Goal: Task Accomplishment & Management: Use online tool/utility

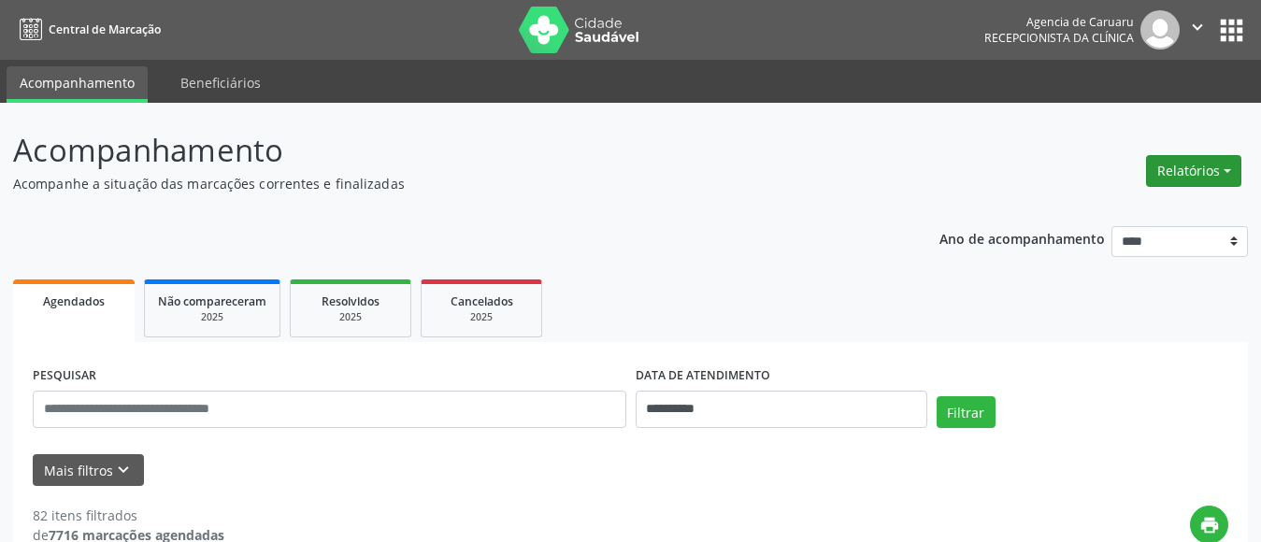
click at [1186, 165] on button "Relatórios" at bounding box center [1193, 171] width 95 height 32
click at [1110, 219] on link "Agendamentos" at bounding box center [1142, 211] width 201 height 26
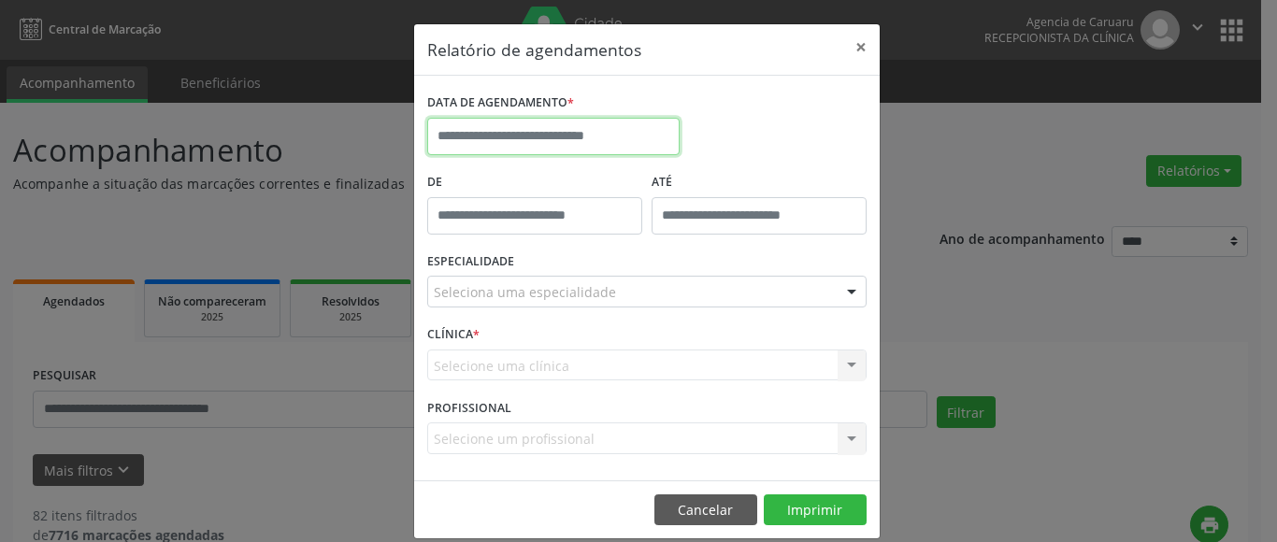
click at [494, 133] on input "text" at bounding box center [553, 136] width 252 height 37
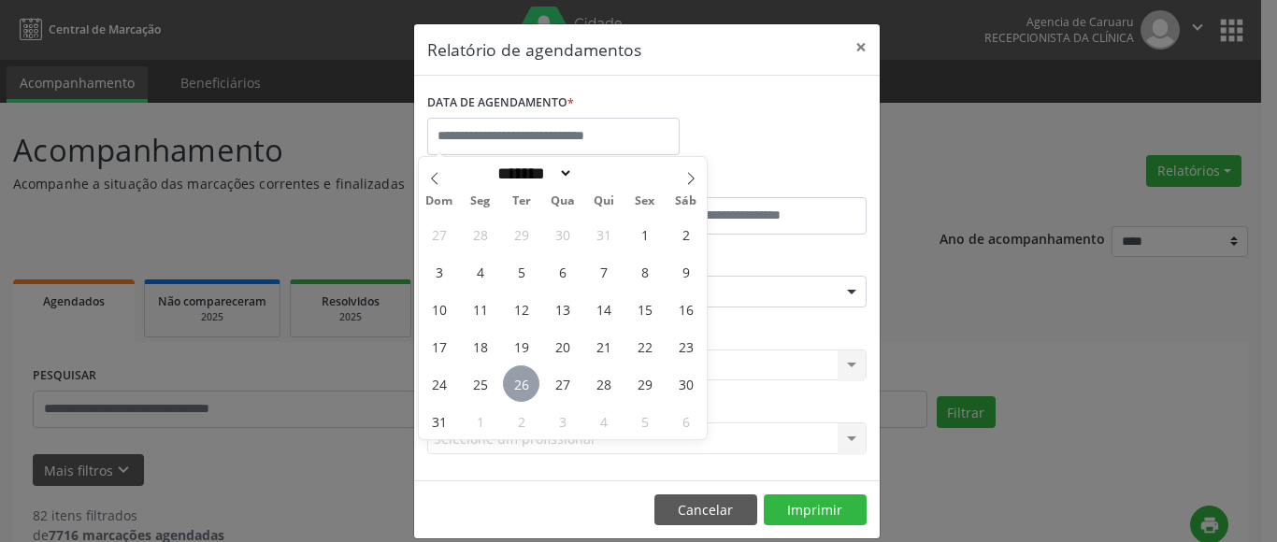
click at [528, 388] on span "26" at bounding box center [521, 384] width 36 height 36
type input "**********"
click at [528, 388] on span "26" at bounding box center [521, 384] width 36 height 36
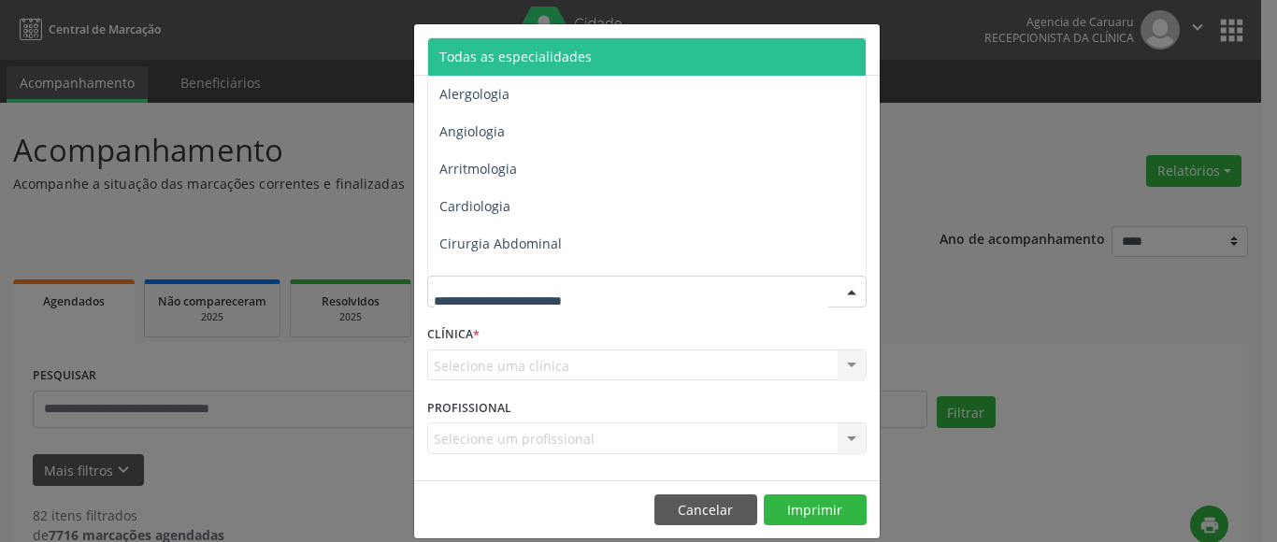
click at [534, 66] on span "Todas as especialidades" at bounding box center [648, 56] width 440 height 37
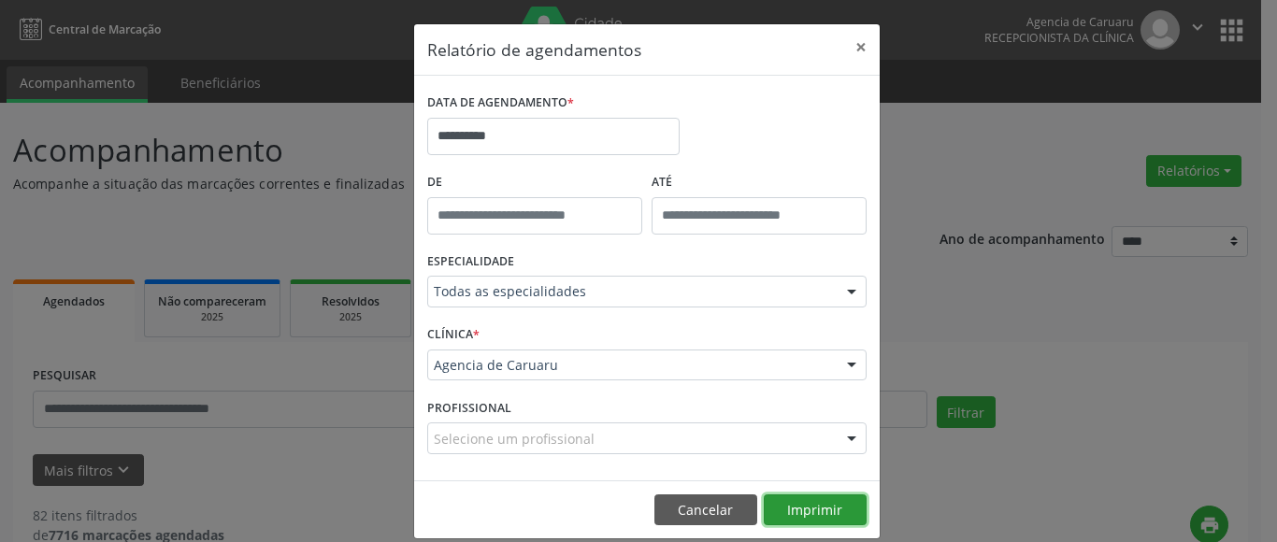
click at [815, 510] on button "Imprimir" at bounding box center [815, 511] width 103 height 32
drag, startPoint x: 855, startPoint y: 43, endPoint x: 194, endPoint y: 237, distance: 688.1
click at [852, 48] on button "×" at bounding box center [860, 47] width 37 height 46
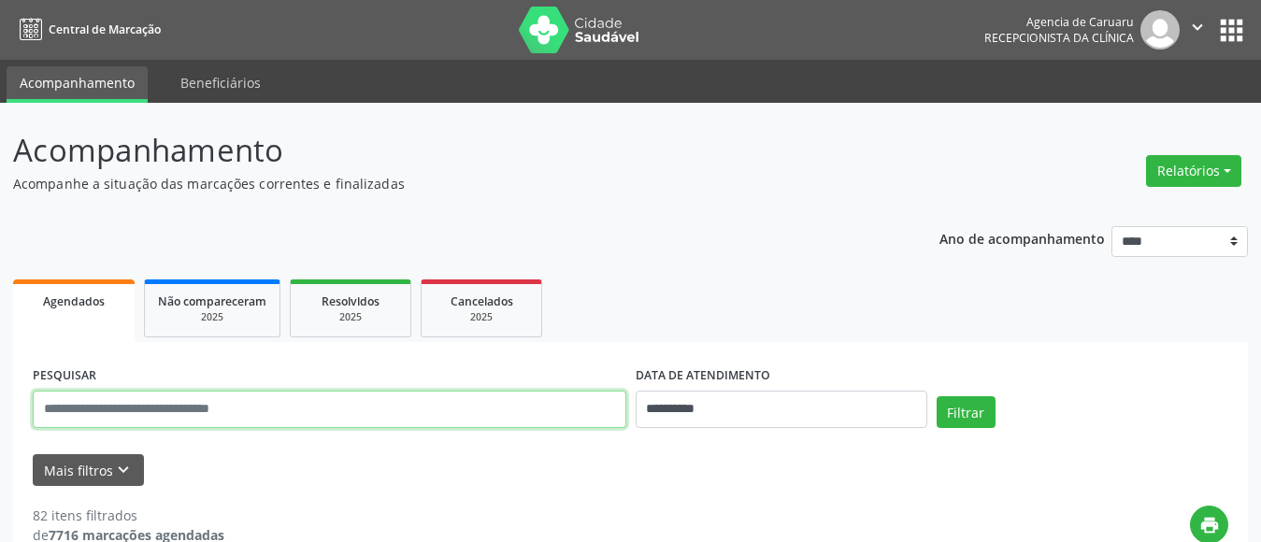
click at [112, 408] on input "text" at bounding box center [330, 409] width 594 height 37
type input "**********"
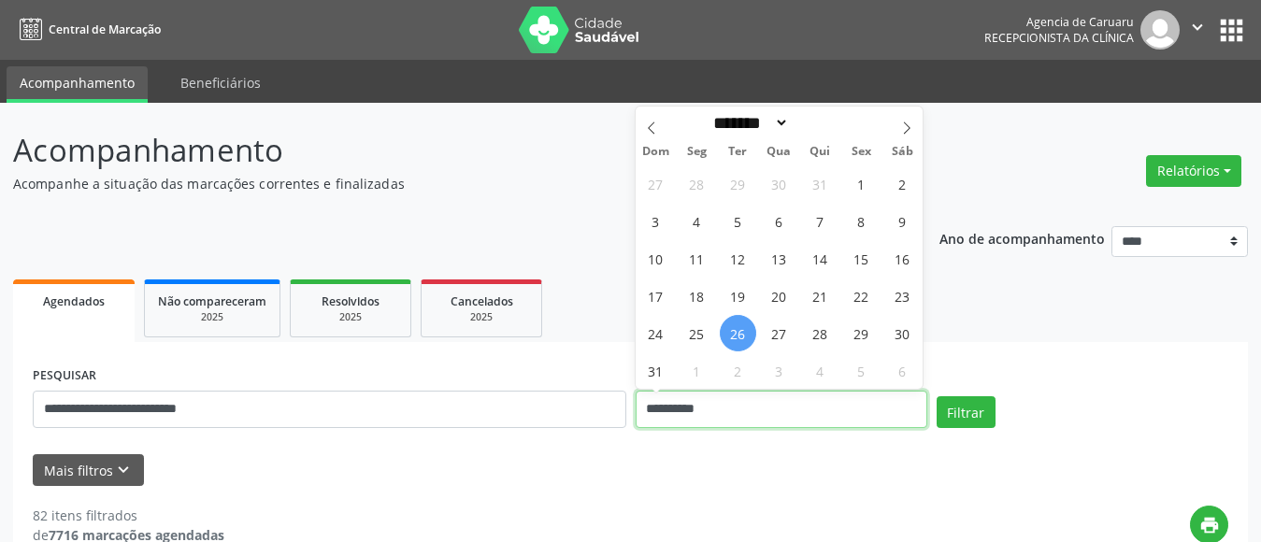
click at [785, 405] on input "**********" at bounding box center [782, 409] width 292 height 37
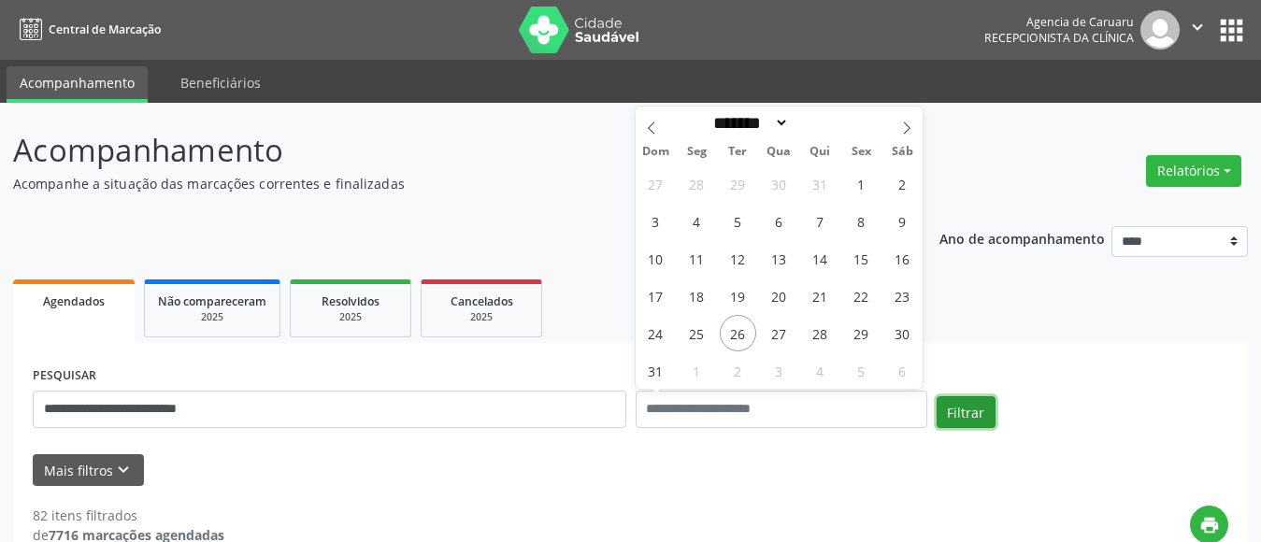
click at [967, 413] on button "Filtrar" at bounding box center [966, 412] width 59 height 32
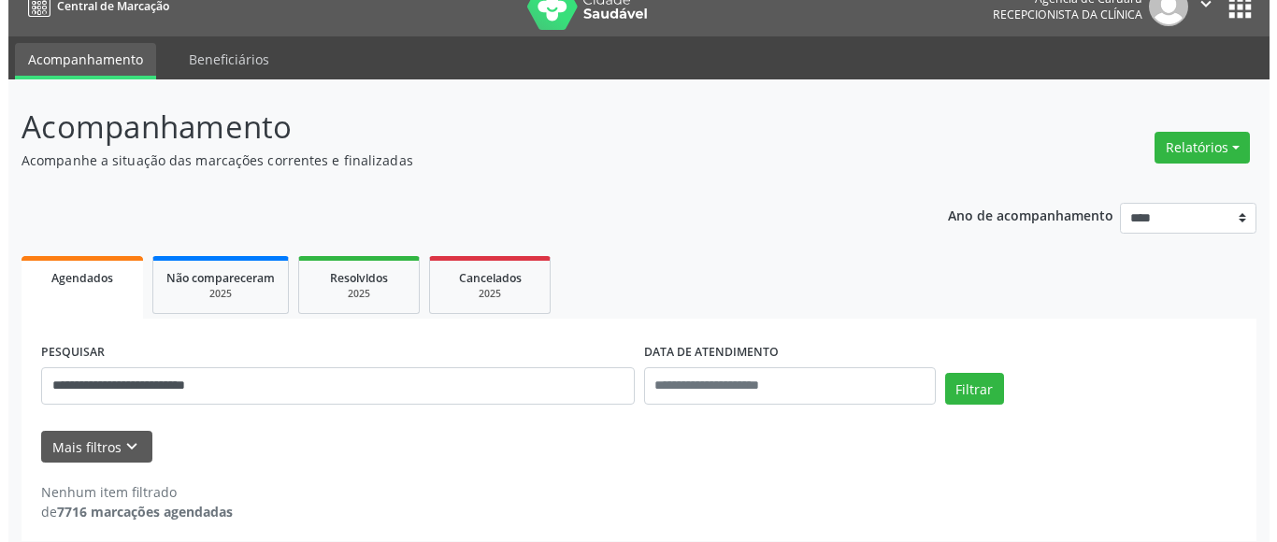
scroll to position [36, 0]
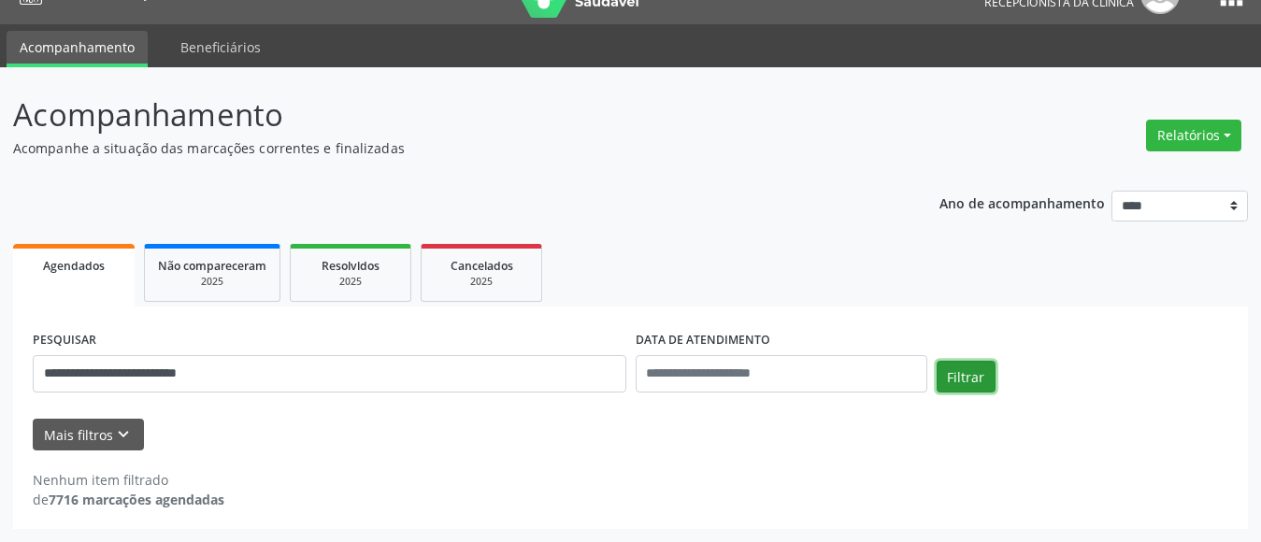
click at [978, 382] on button "Filtrar" at bounding box center [966, 377] width 59 height 32
click at [1196, 140] on button "Relatórios" at bounding box center [1193, 136] width 95 height 32
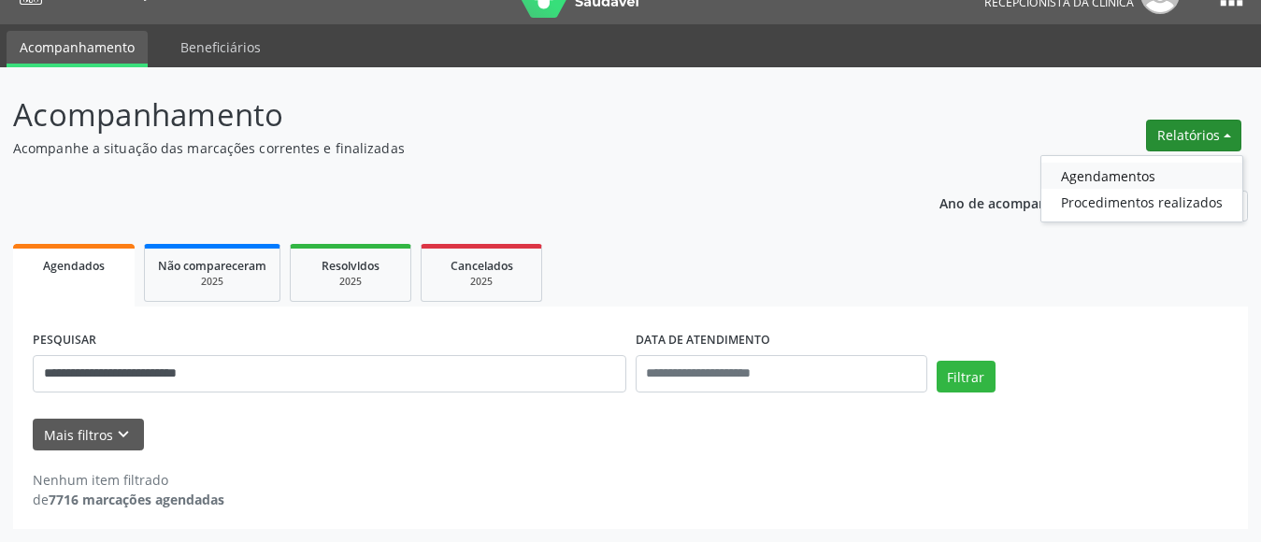
click at [1141, 176] on link "Agendamentos" at bounding box center [1142, 176] width 201 height 26
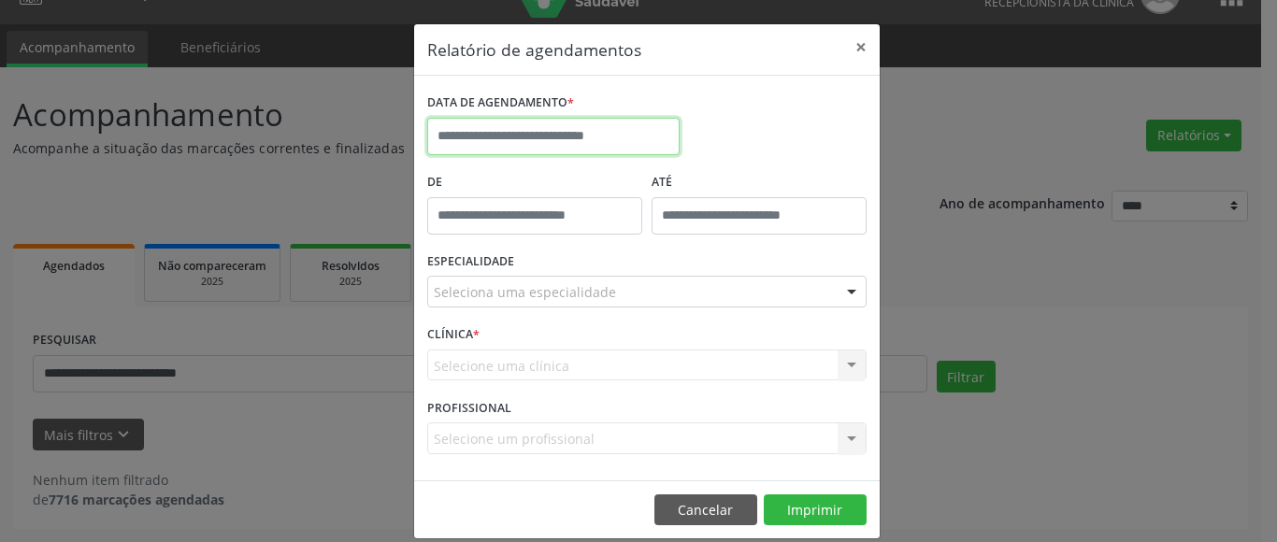
click at [539, 142] on input "text" at bounding box center [553, 136] width 252 height 37
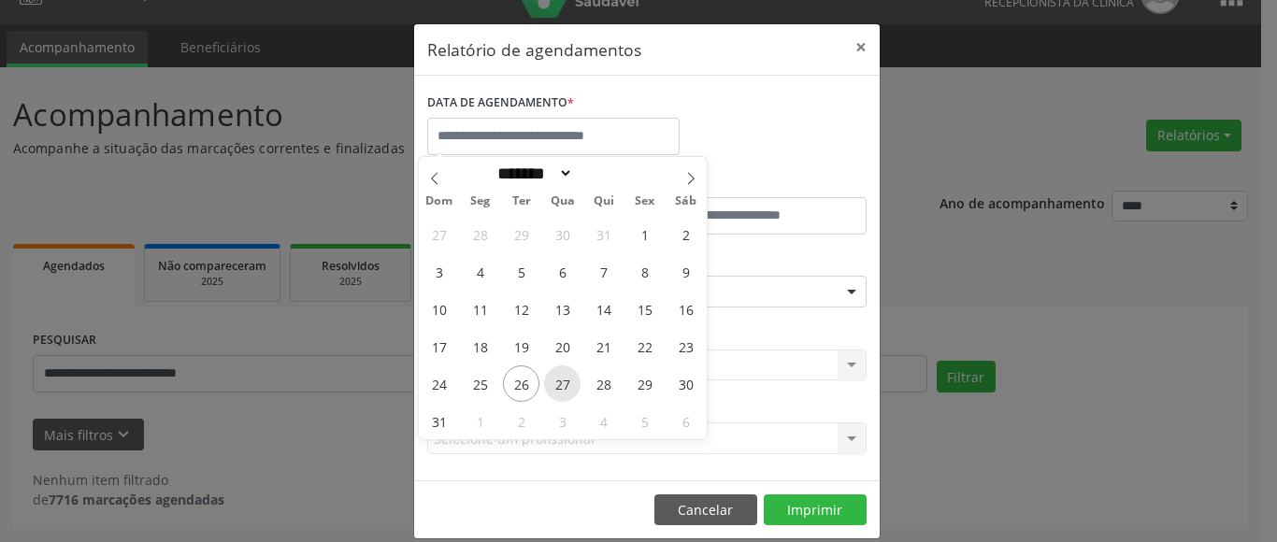
click at [556, 382] on span "27" at bounding box center [562, 384] width 36 height 36
type input "**********"
click at [556, 382] on span "27" at bounding box center [562, 384] width 36 height 36
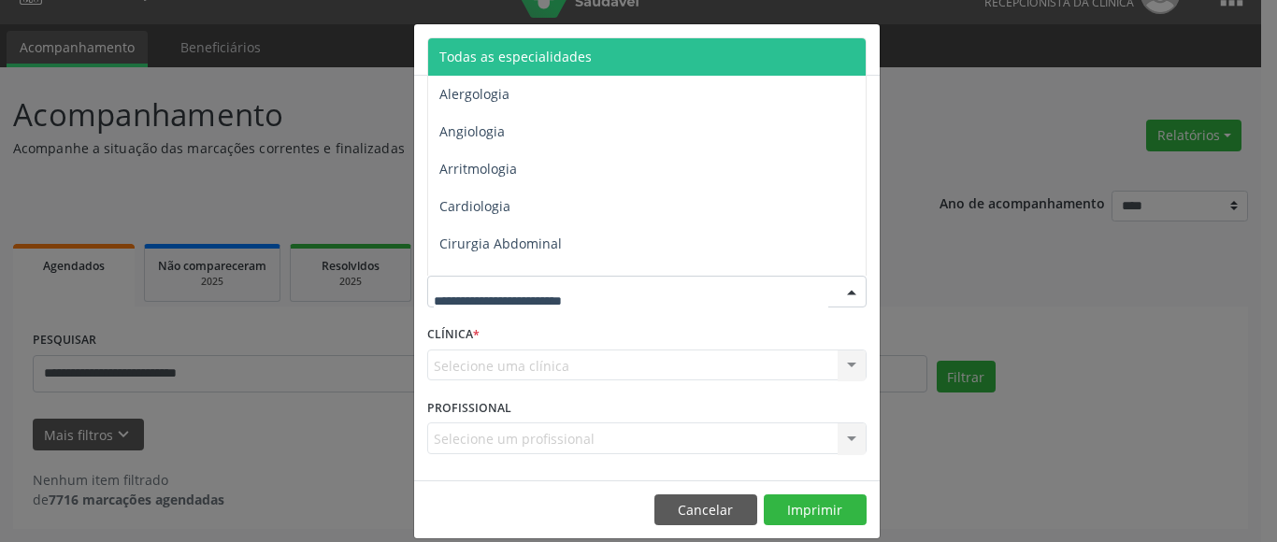
click at [546, 54] on span "Todas as especialidades" at bounding box center [515, 57] width 152 height 18
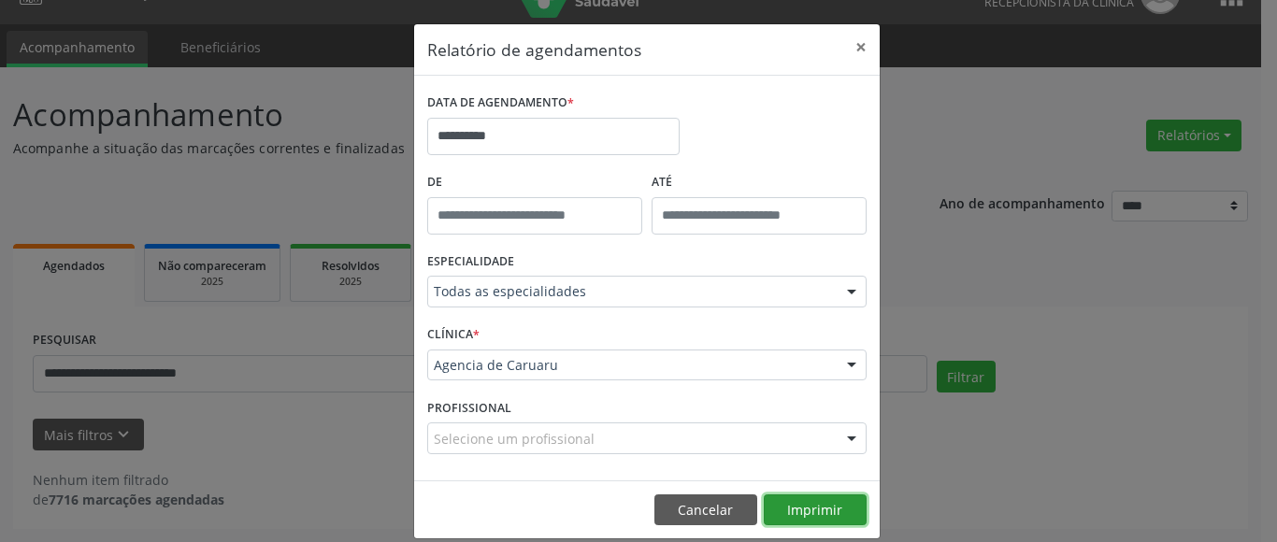
click at [815, 510] on button "Imprimir" at bounding box center [815, 511] width 103 height 32
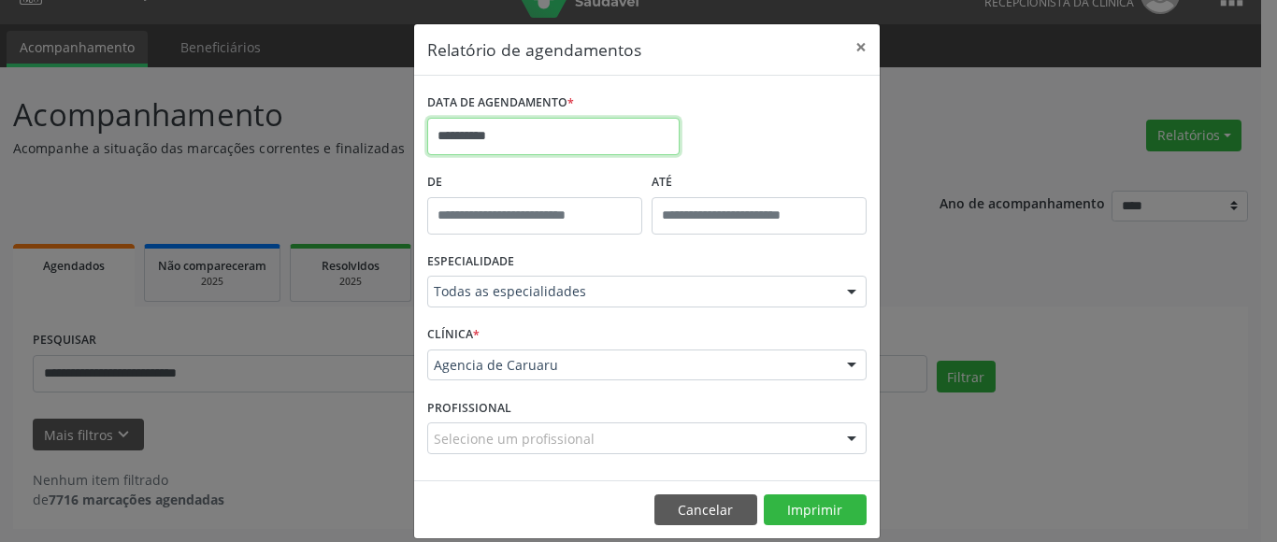
click at [525, 132] on input "**********" at bounding box center [553, 136] width 252 height 37
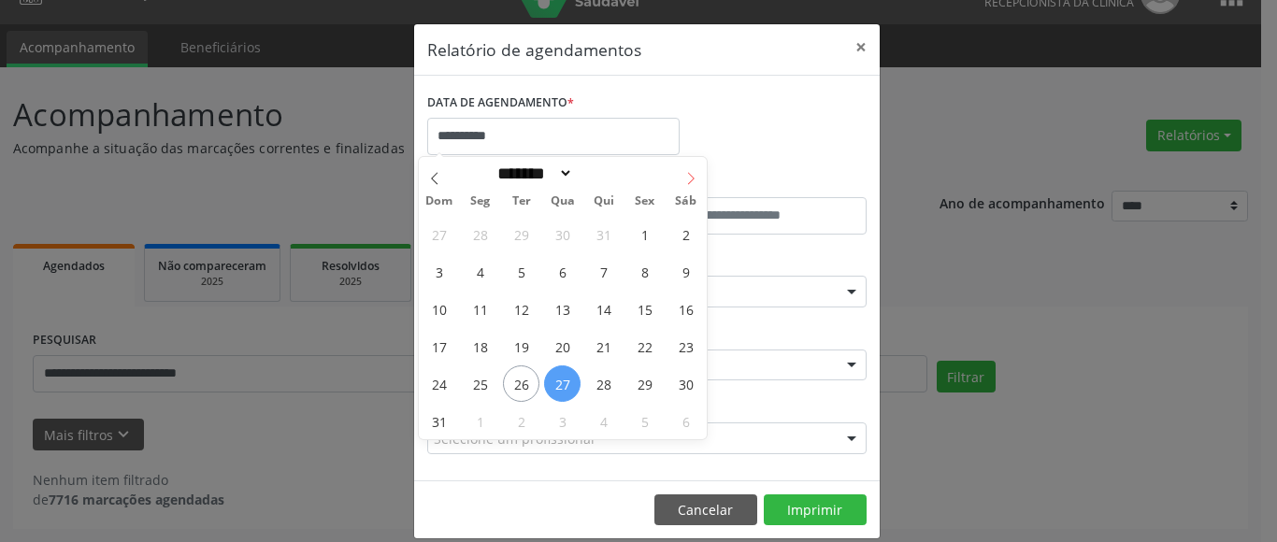
click at [687, 177] on icon at bounding box center [690, 178] width 13 height 13
select select "*"
click at [851, 46] on button "×" at bounding box center [860, 47] width 37 height 46
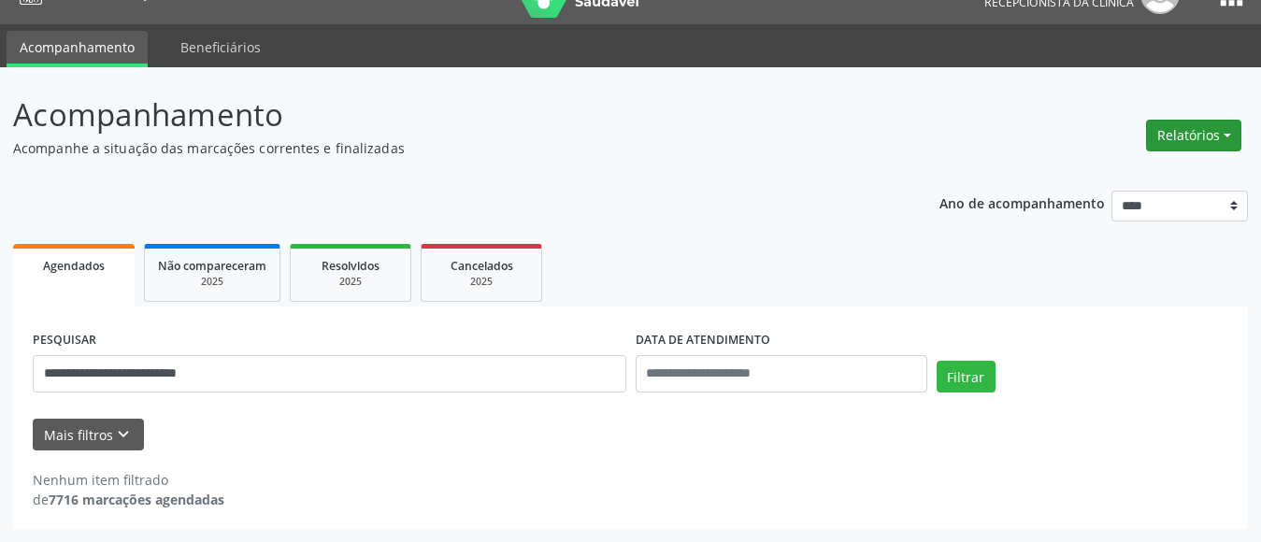
click at [1200, 136] on button "Relatórios" at bounding box center [1193, 136] width 95 height 32
click at [1081, 174] on link "Agendamentos" at bounding box center [1142, 176] width 201 height 26
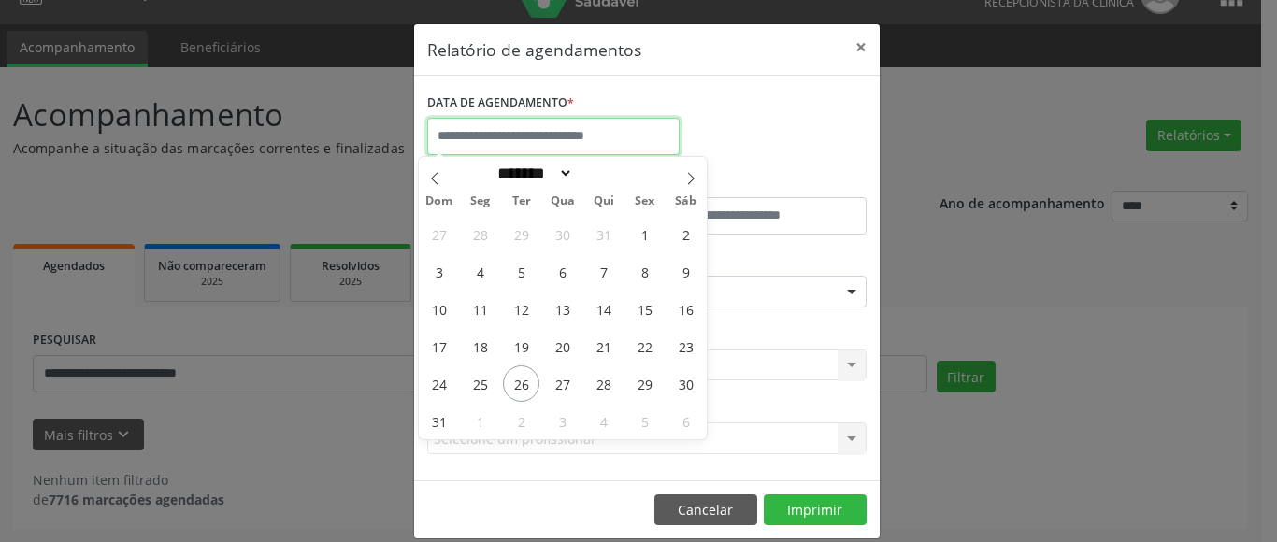
click at [495, 132] on input "text" at bounding box center [553, 136] width 252 height 37
click at [560, 387] on span "27" at bounding box center [562, 384] width 36 height 36
type input "**********"
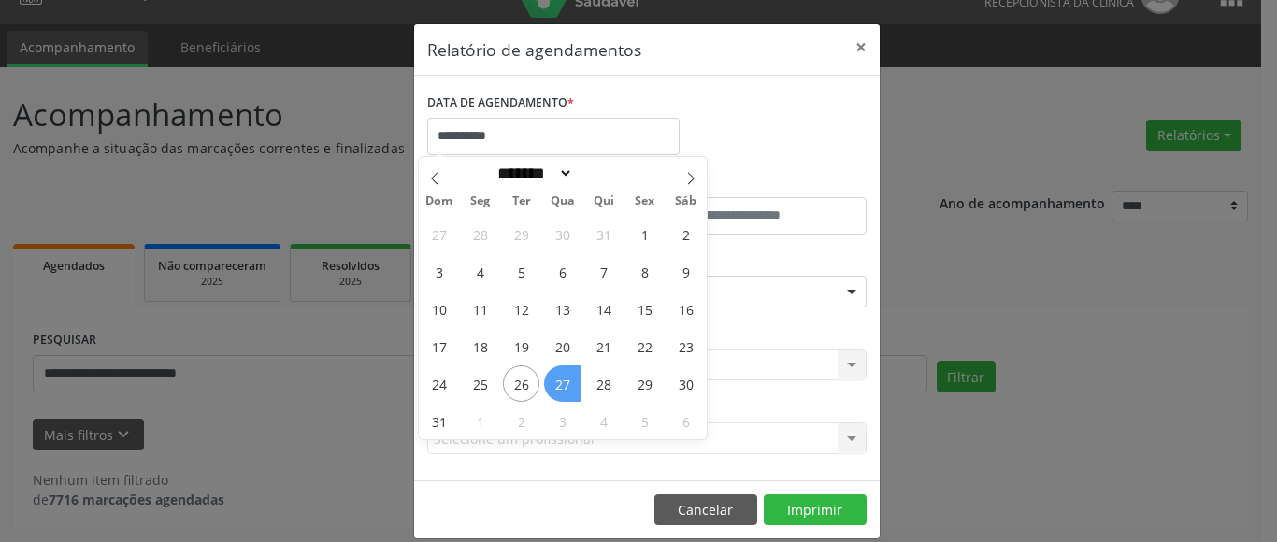
click at [560, 387] on span "27" at bounding box center [562, 384] width 36 height 36
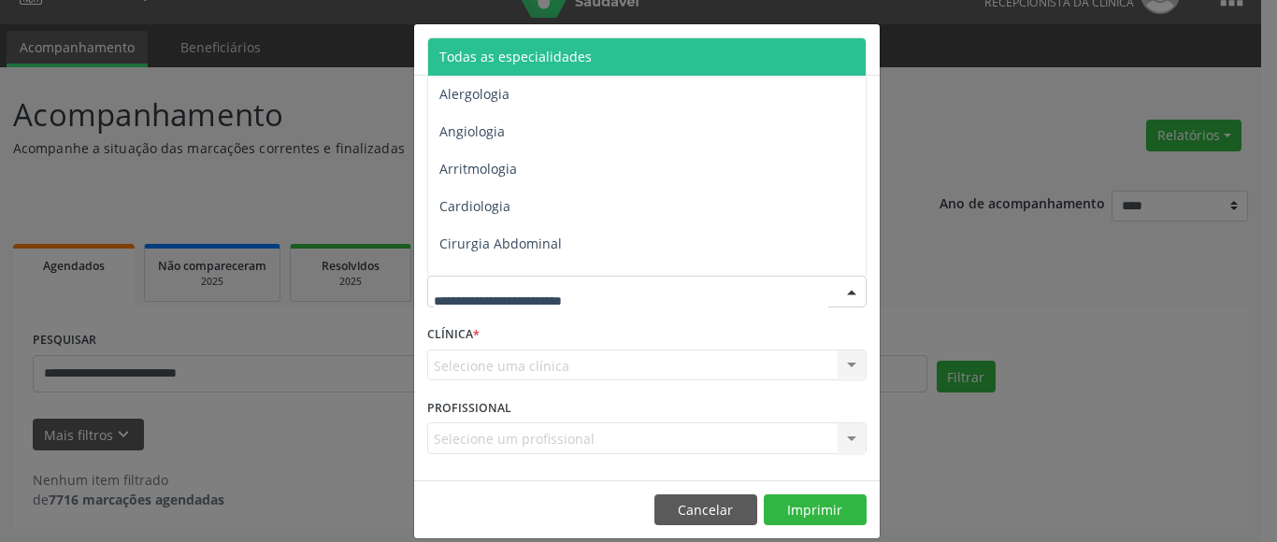
click at [559, 42] on span "Todas as especialidades" at bounding box center [648, 56] width 440 height 37
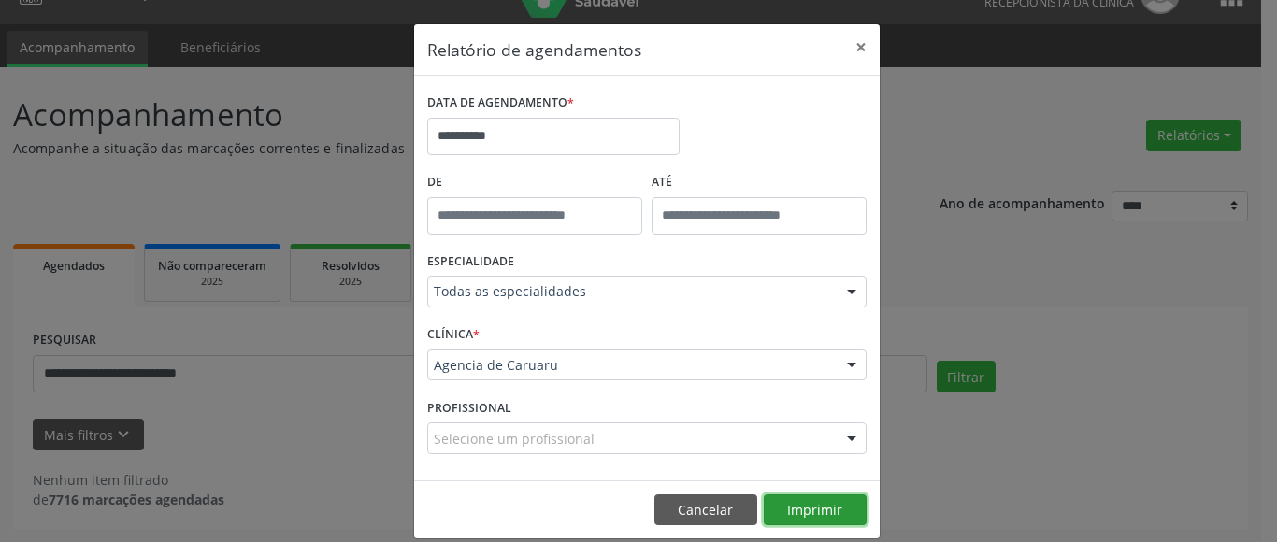
click at [798, 508] on button "Imprimir" at bounding box center [815, 511] width 103 height 32
